Goal: Task Accomplishment & Management: Manage account settings

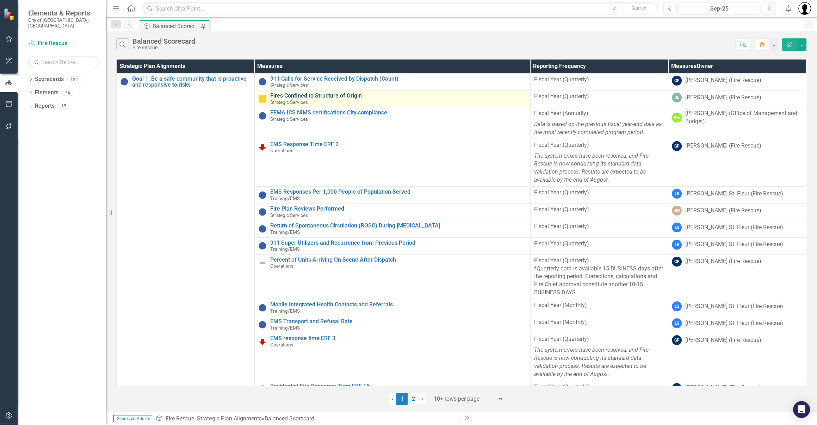
click at [342, 97] on link "Fires Confined to Structure of Origin" at bounding box center [398, 96] width 257 height 6
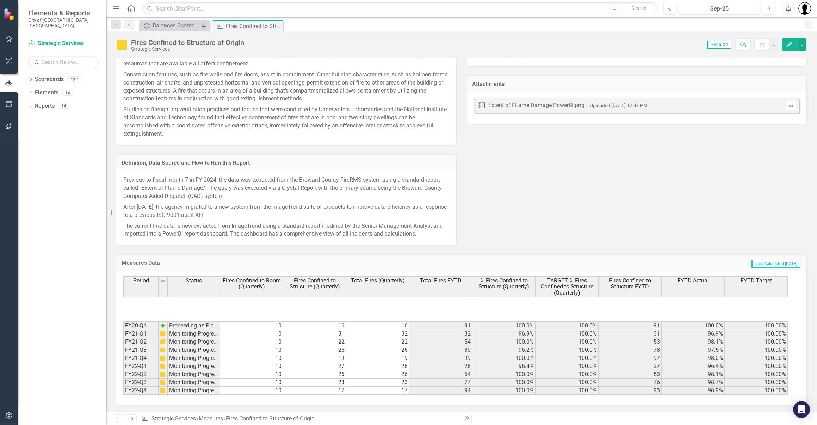
scroll to position [129, 0]
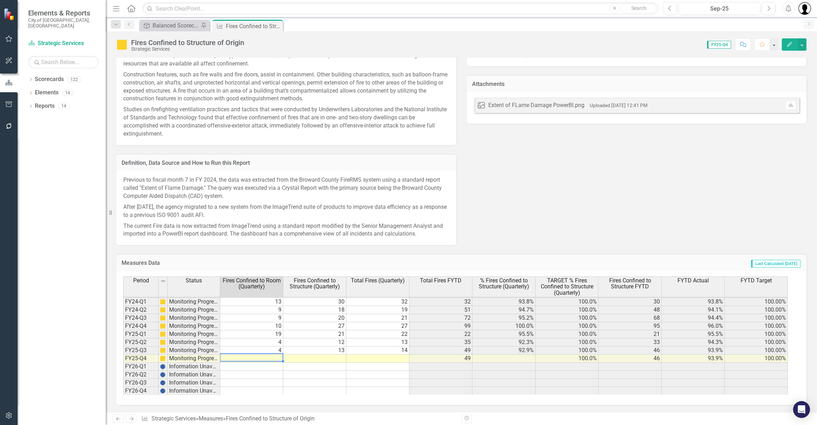
click at [273, 358] on td at bounding box center [251, 359] width 63 height 8
click at [332, 358] on td at bounding box center [314, 359] width 63 height 8
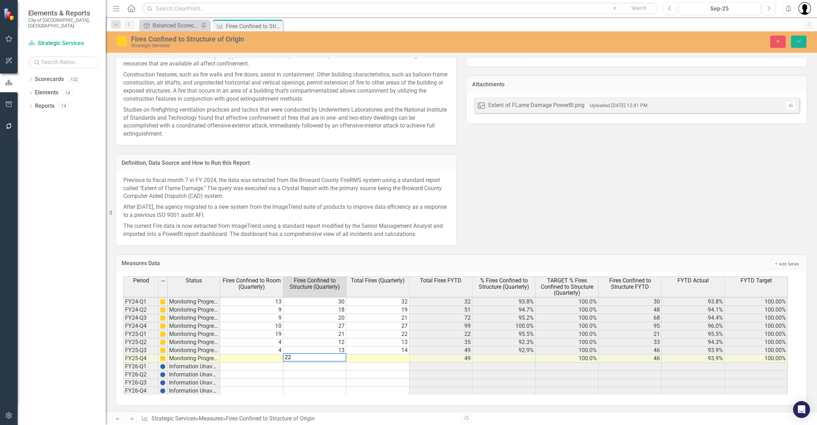
type textarea "22"
click at [370, 359] on td at bounding box center [377, 359] width 63 height 8
type textarea "22"
click at [255, 356] on td at bounding box center [251, 359] width 63 height 8
type textarea "22"
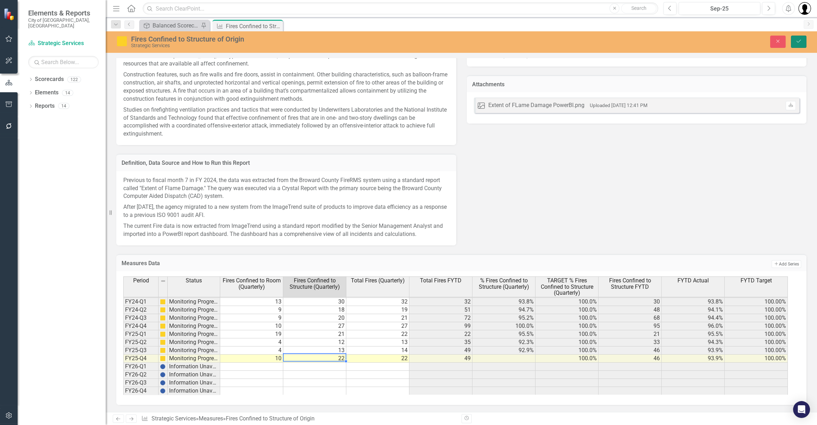
click at [800, 38] on button "Save" at bounding box center [799, 42] width 16 height 12
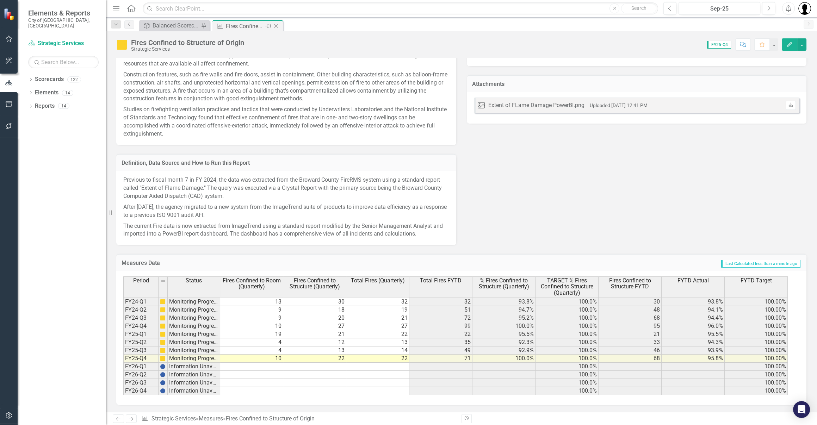
click at [277, 26] on icon "Close" at bounding box center [276, 26] width 7 height 6
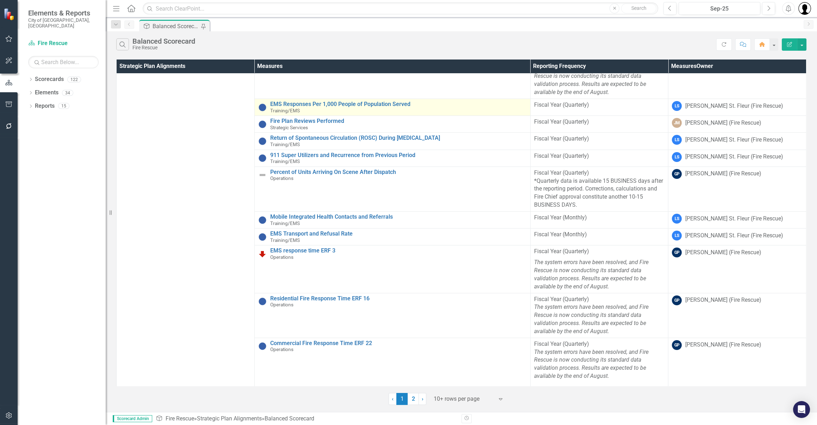
scroll to position [94, 0]
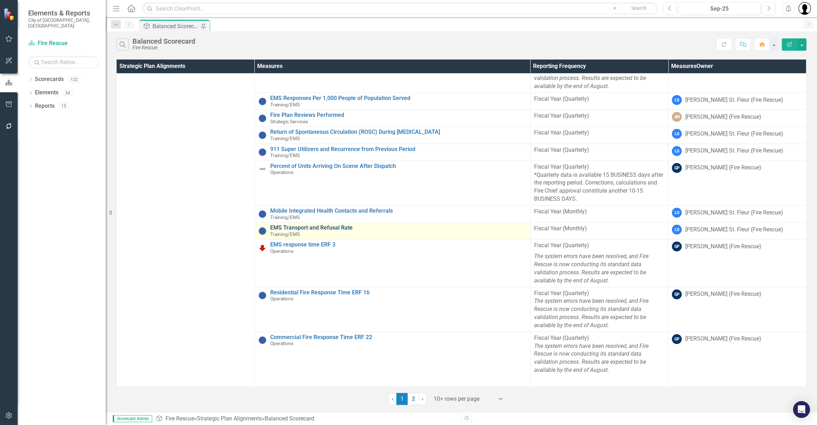
click at [337, 227] on link "EMS Transport and Refusal Rate" at bounding box center [398, 228] width 257 height 6
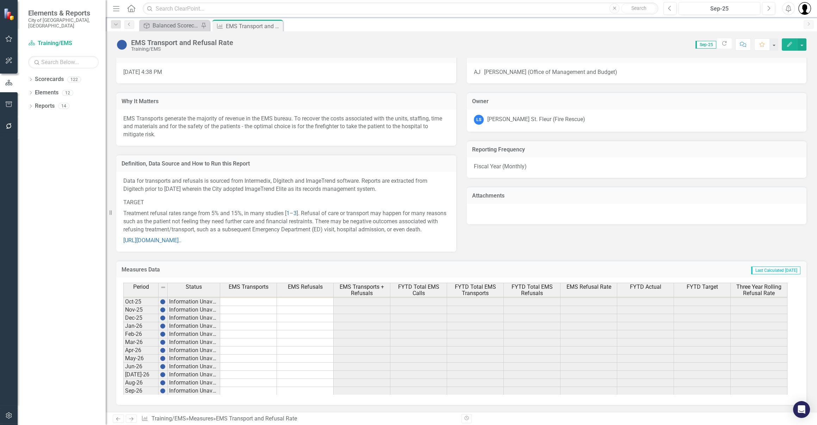
scroll to position [684, 0]
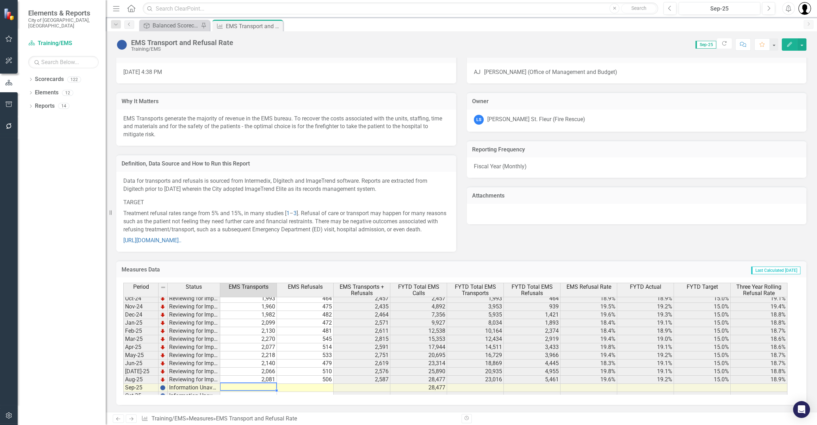
click at [266, 388] on td at bounding box center [248, 388] width 57 height 8
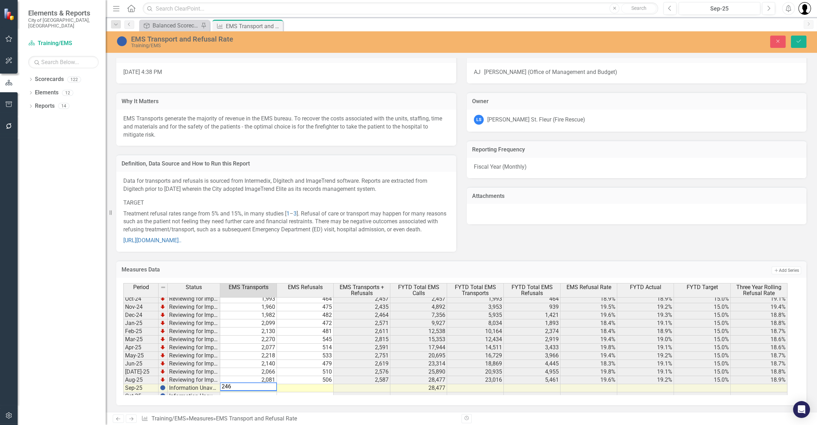
type textarea "2465"
type textarea "569"
click at [794, 44] on button "Save" at bounding box center [799, 42] width 16 height 12
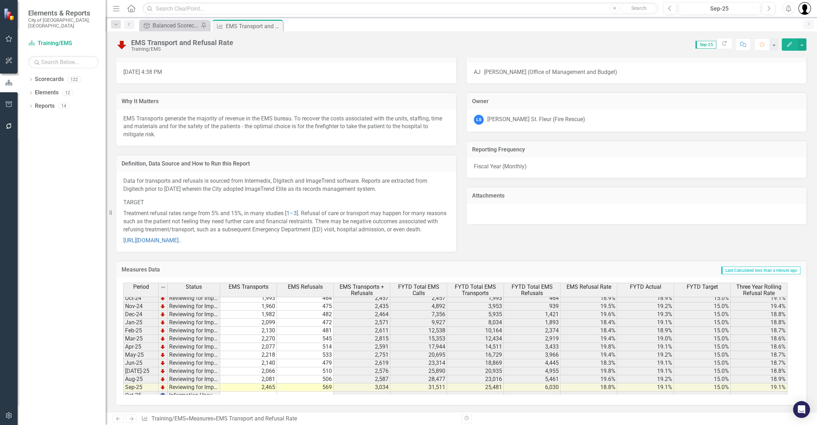
scroll to position [0, 0]
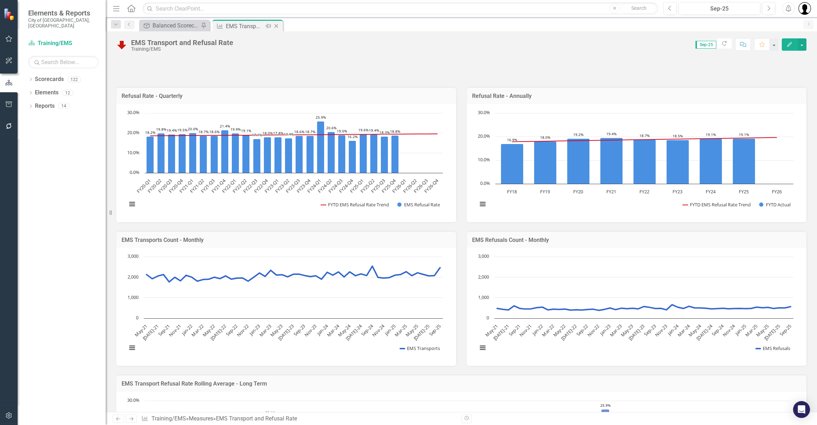
click at [278, 26] on icon "Close" at bounding box center [276, 26] width 7 height 6
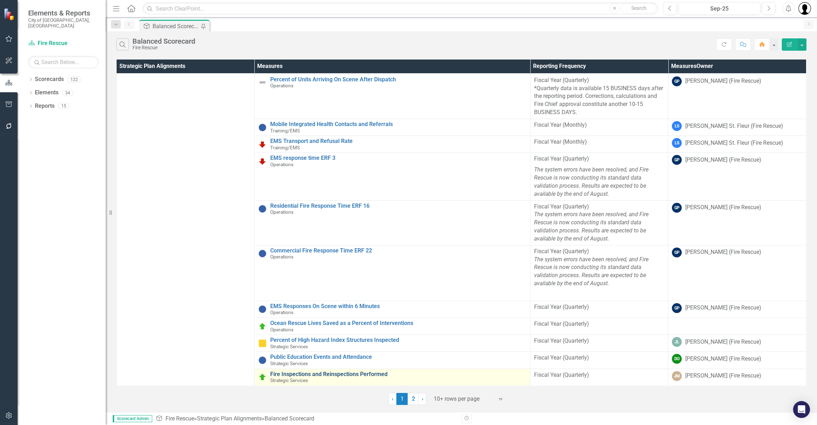
click at [333, 371] on link "Fire Inspections and Reinspections Performed" at bounding box center [398, 374] width 257 height 6
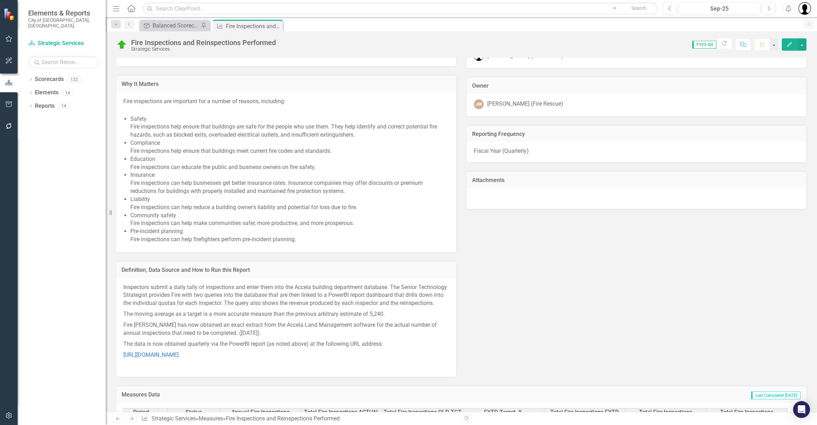
scroll to position [610, 0]
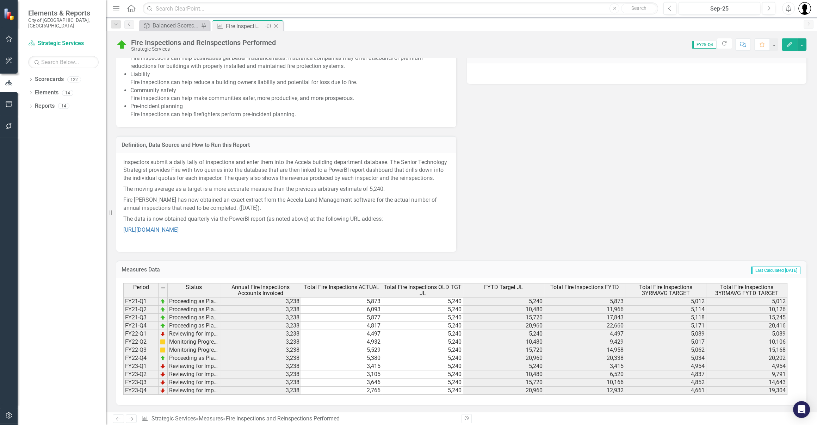
click at [275, 27] on icon at bounding box center [277, 26] width 4 height 4
